Goal: Task Accomplishment & Management: Use online tool/utility

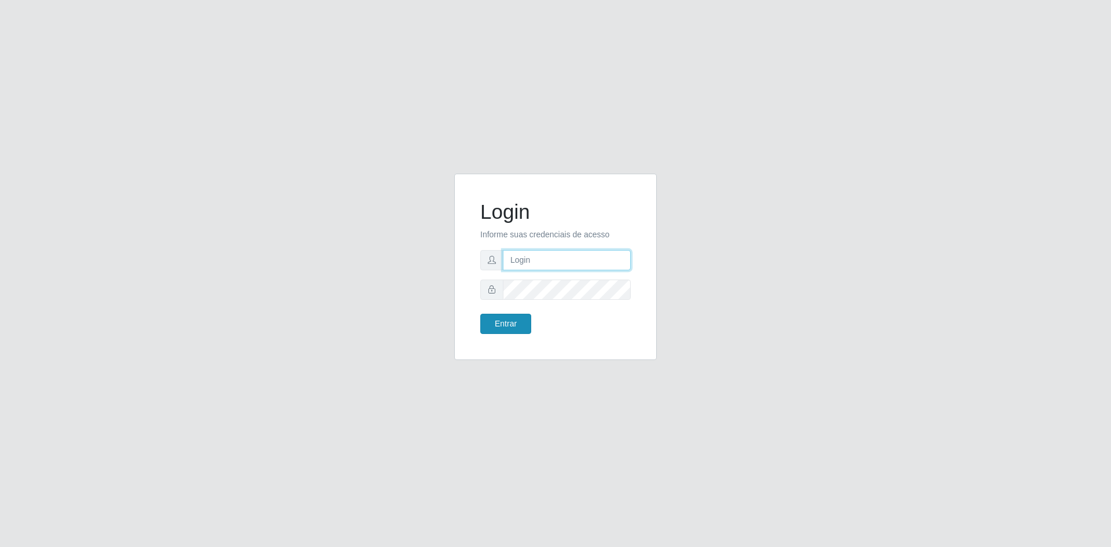
type input "[EMAIL_ADDRESS][DOMAIN_NAME]"
click at [506, 321] on button "Entrar" at bounding box center [505, 324] width 51 height 20
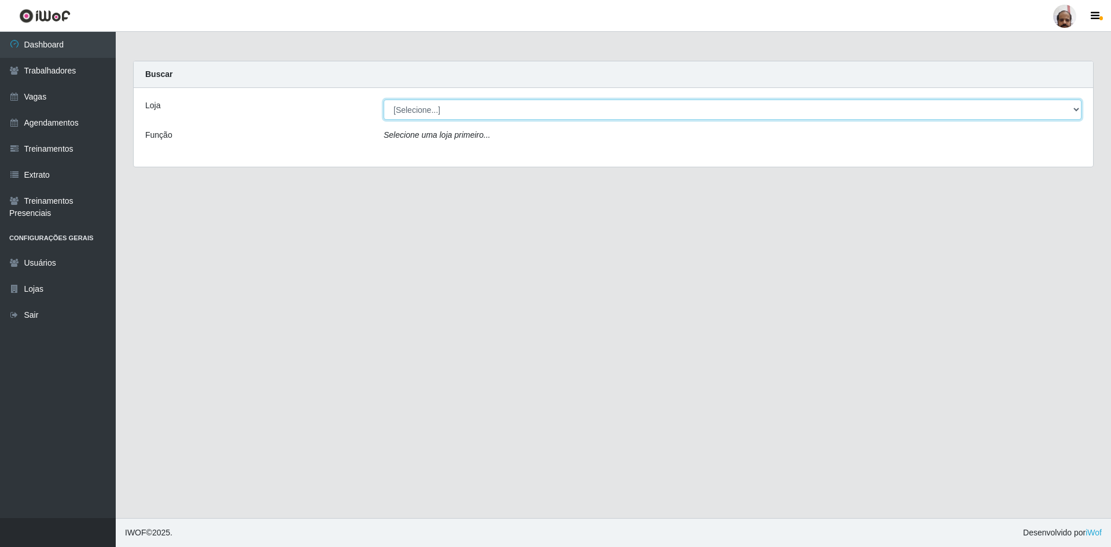
click at [503, 108] on select "[Selecione...] Mar Vermelho - Loja 05" at bounding box center [733, 110] width 698 height 20
select select "252"
click at [384, 100] on select "[Selecione...] Mar Vermelho - Loja 05" at bounding box center [733, 110] width 698 height 20
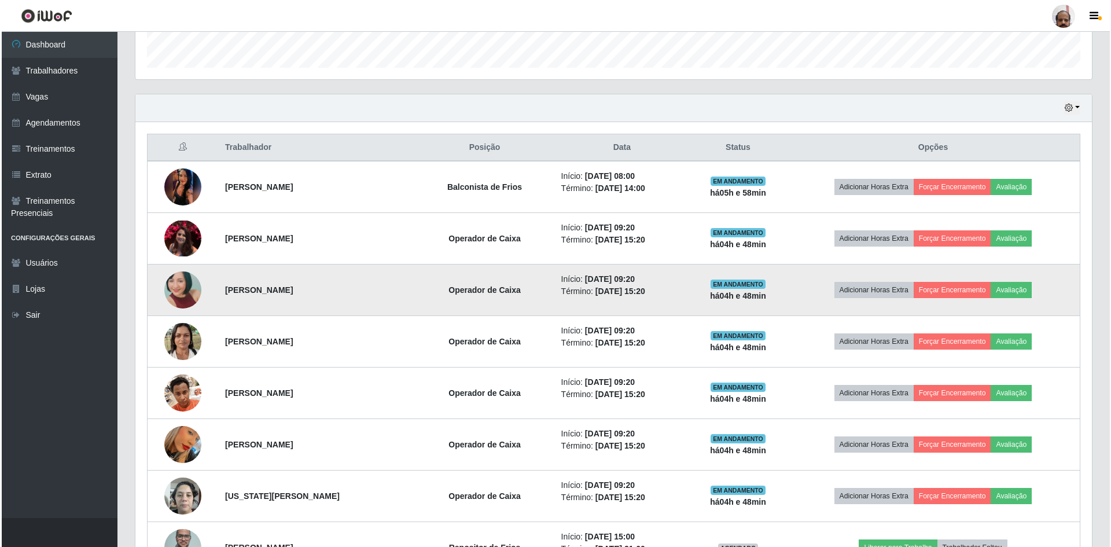
scroll to position [347, 0]
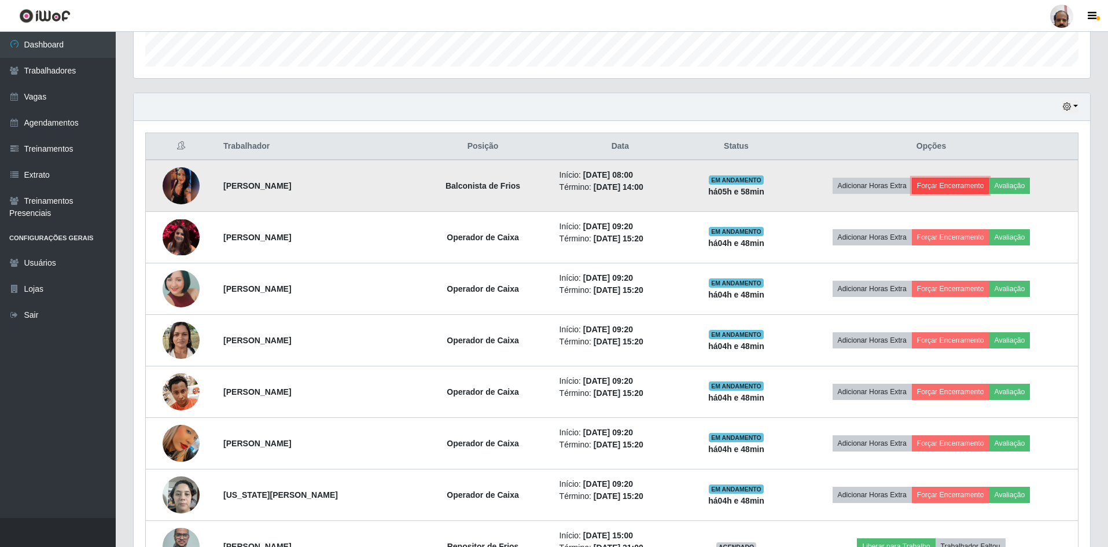
click at [960, 185] on button "Forçar Encerramento" at bounding box center [951, 186] width 78 height 16
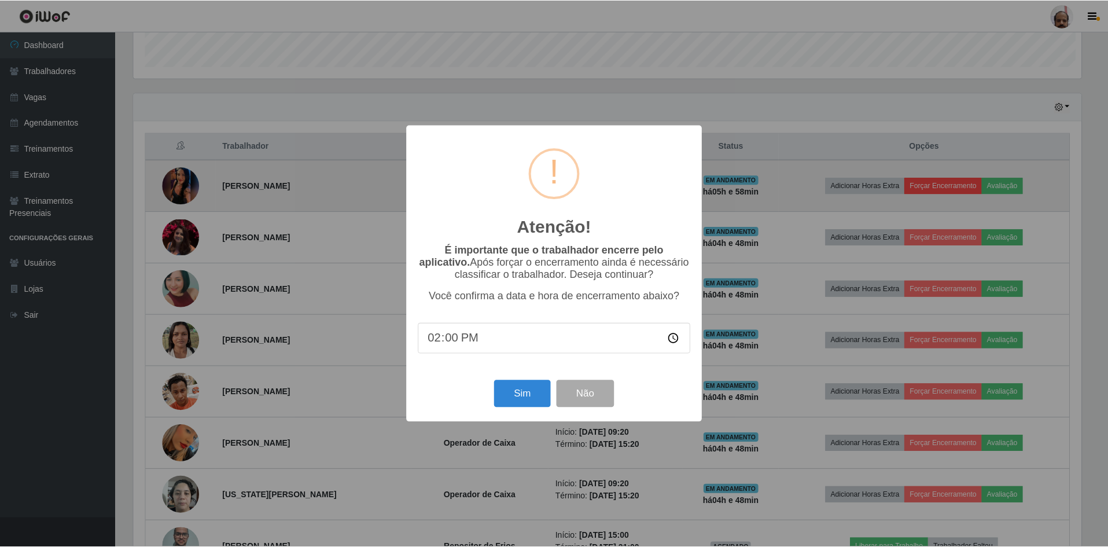
scroll to position [240, 951]
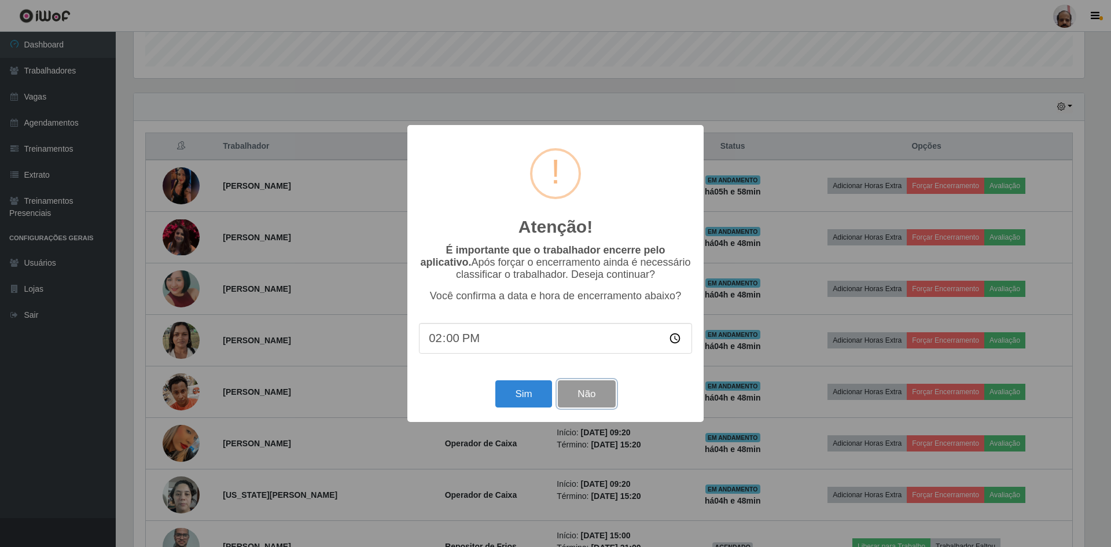
click at [590, 396] on button "Não" at bounding box center [586, 393] width 57 height 27
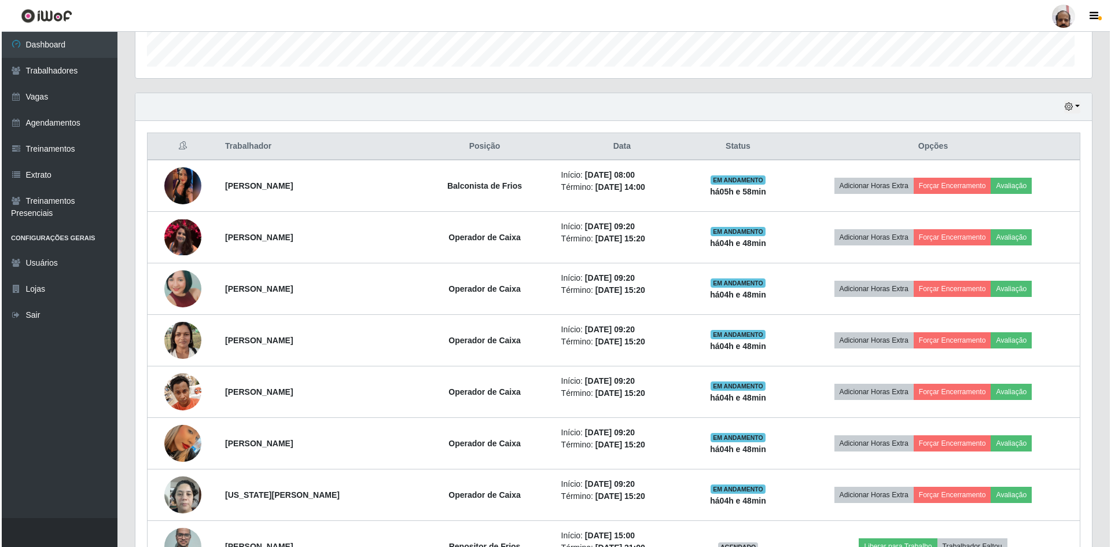
scroll to position [240, 956]
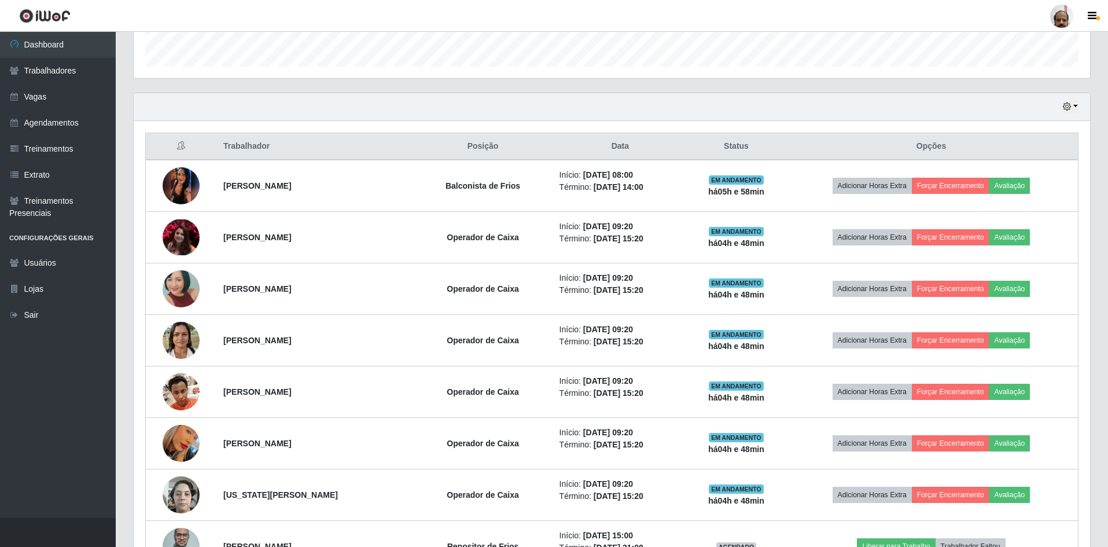
click at [544, 110] on div "Hoje 1 dia 3 dias 1 Semana Não encerrados" at bounding box center [612, 107] width 956 height 28
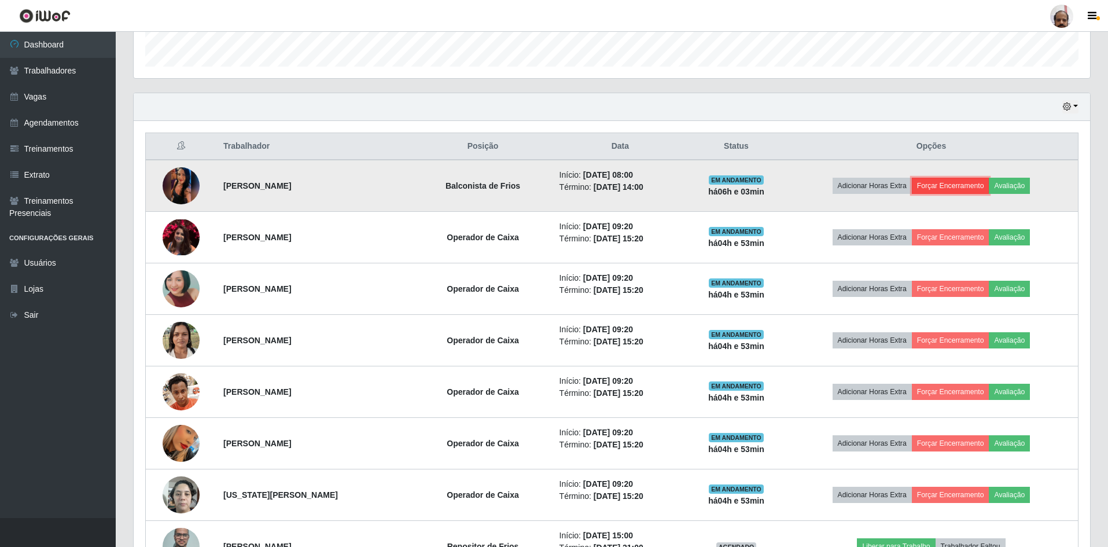
click at [958, 184] on button "Forçar Encerramento" at bounding box center [951, 186] width 78 height 16
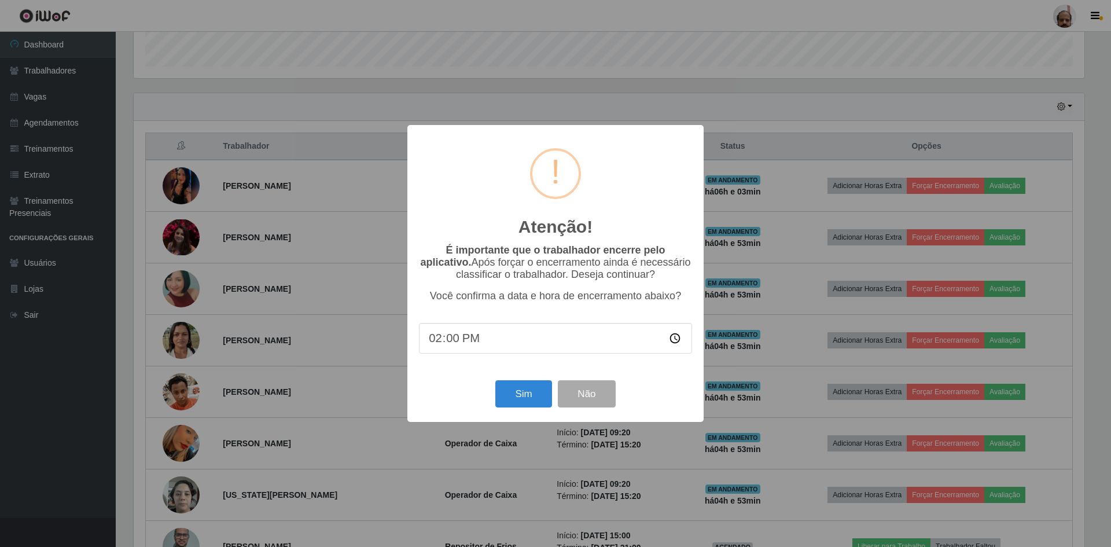
click at [454, 346] on input "14:00" at bounding box center [555, 338] width 273 height 31
type input "14:10"
click at [521, 399] on button "Sim" at bounding box center [523, 393] width 56 height 27
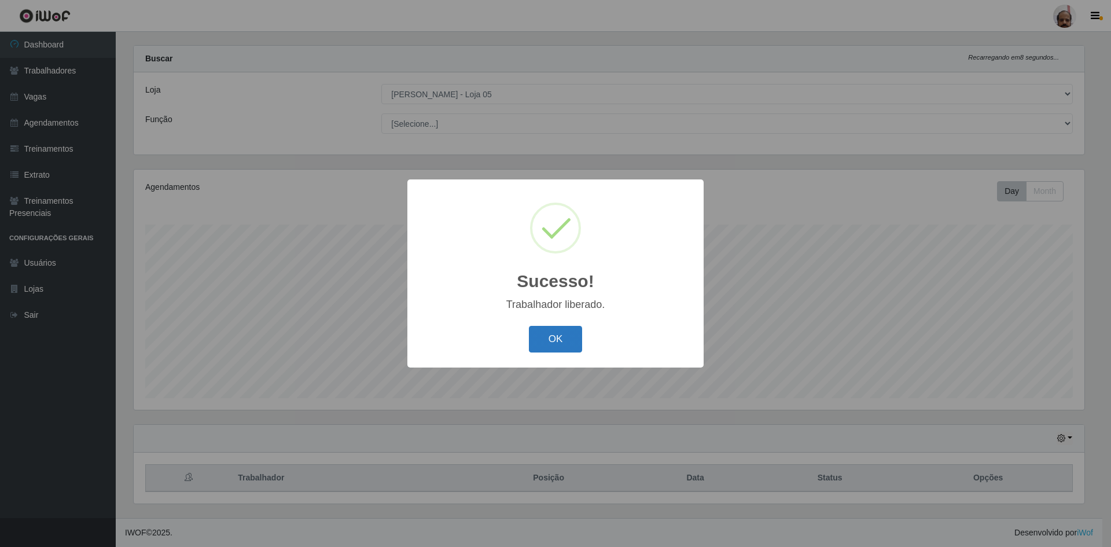
click at [553, 341] on button "OK" at bounding box center [556, 339] width 54 height 27
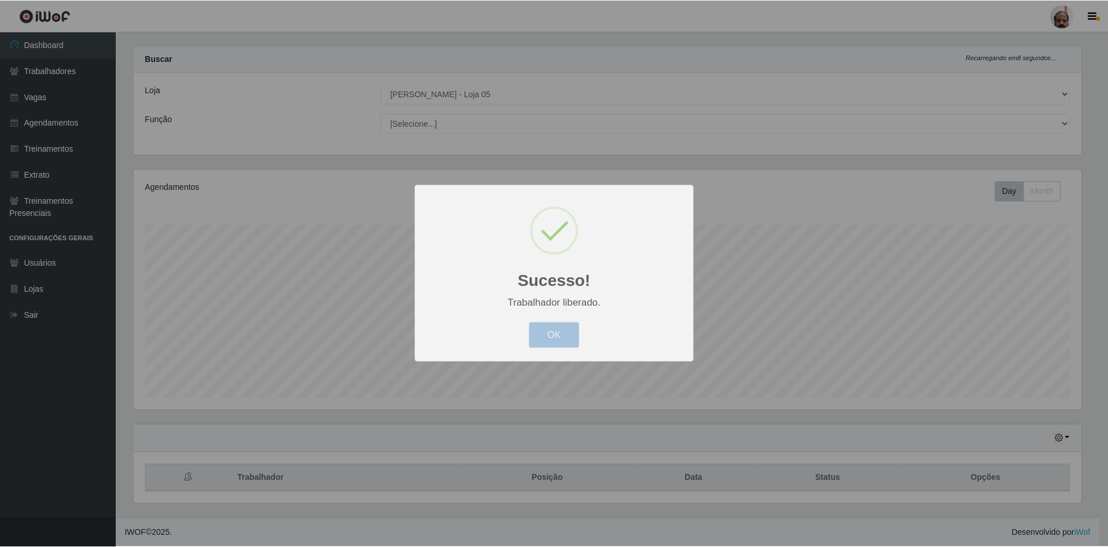
scroll to position [240, 956]
